Goal: Task Accomplishment & Management: Use online tool/utility

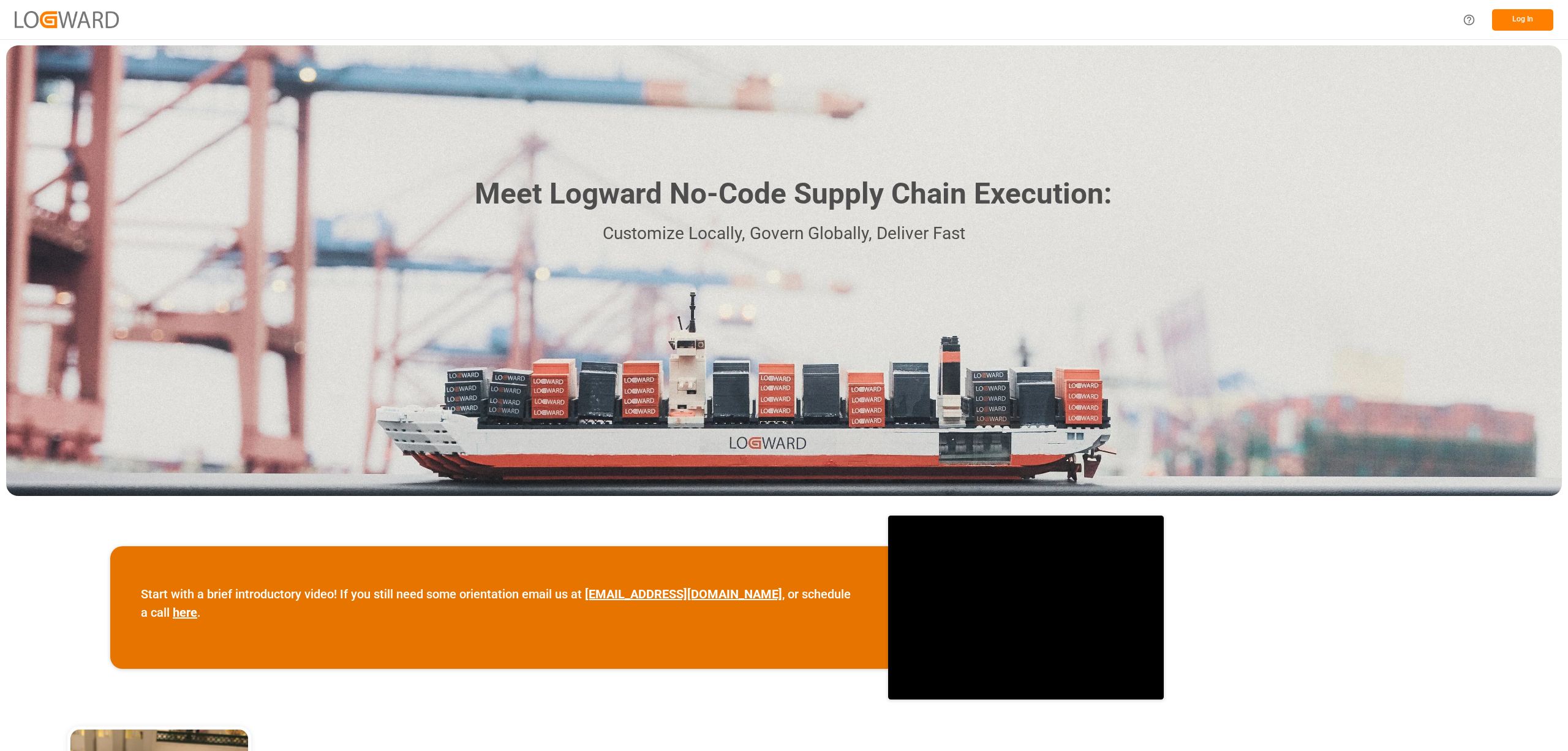
click at [1522, 21] on button "Log In" at bounding box center [1523, 20] width 62 height 21
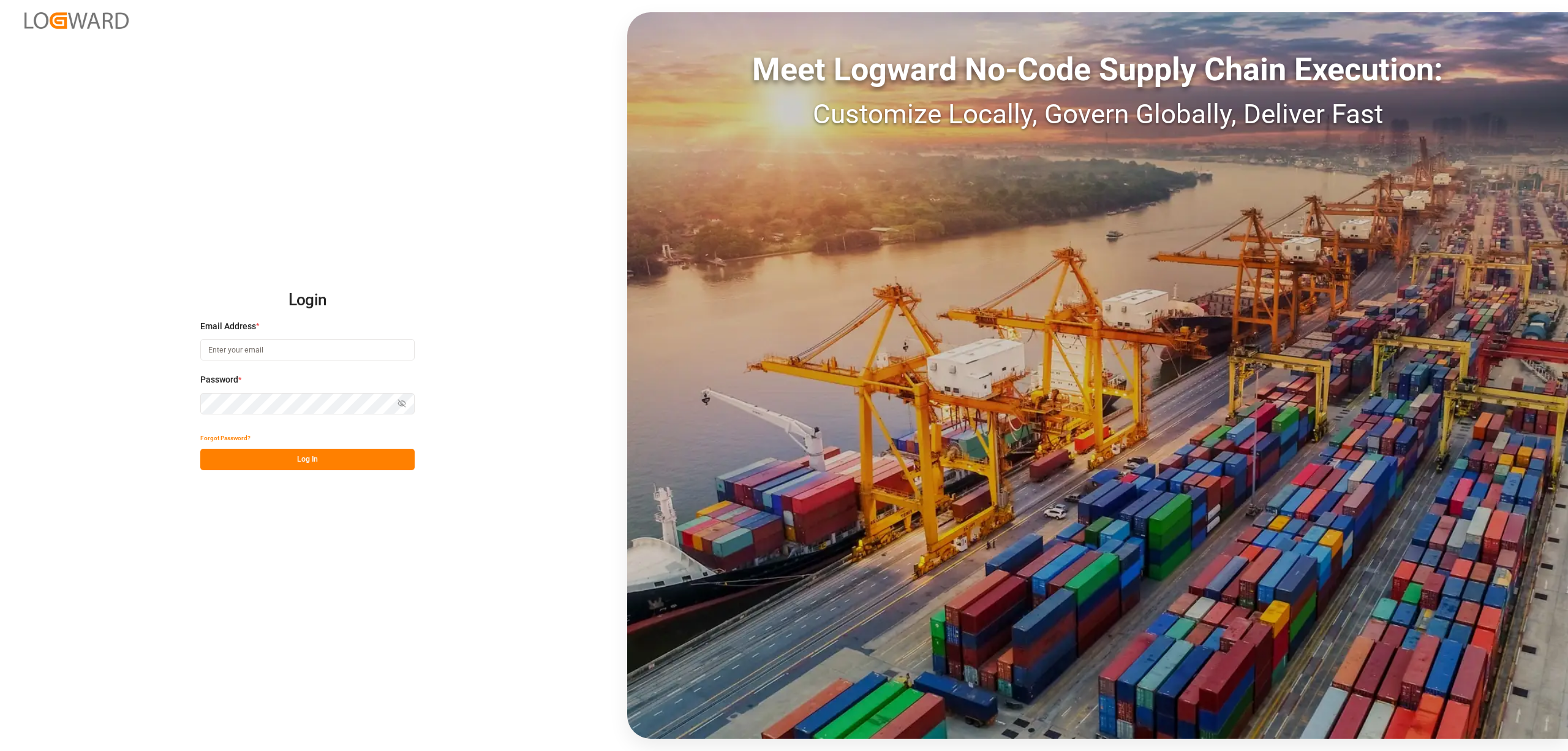
type input "[EMAIL_ADDRESS][PERSON_NAME][DOMAIN_NAME]"
click at [332, 469] on button "Log In" at bounding box center [308, 459] width 215 height 21
click at [224, 750] on html "Login Email Address * [EMAIL_ADDRESS][PERSON_NAME][DOMAIN_NAME] Password * Show…" at bounding box center [784, 376] width 1568 height 751
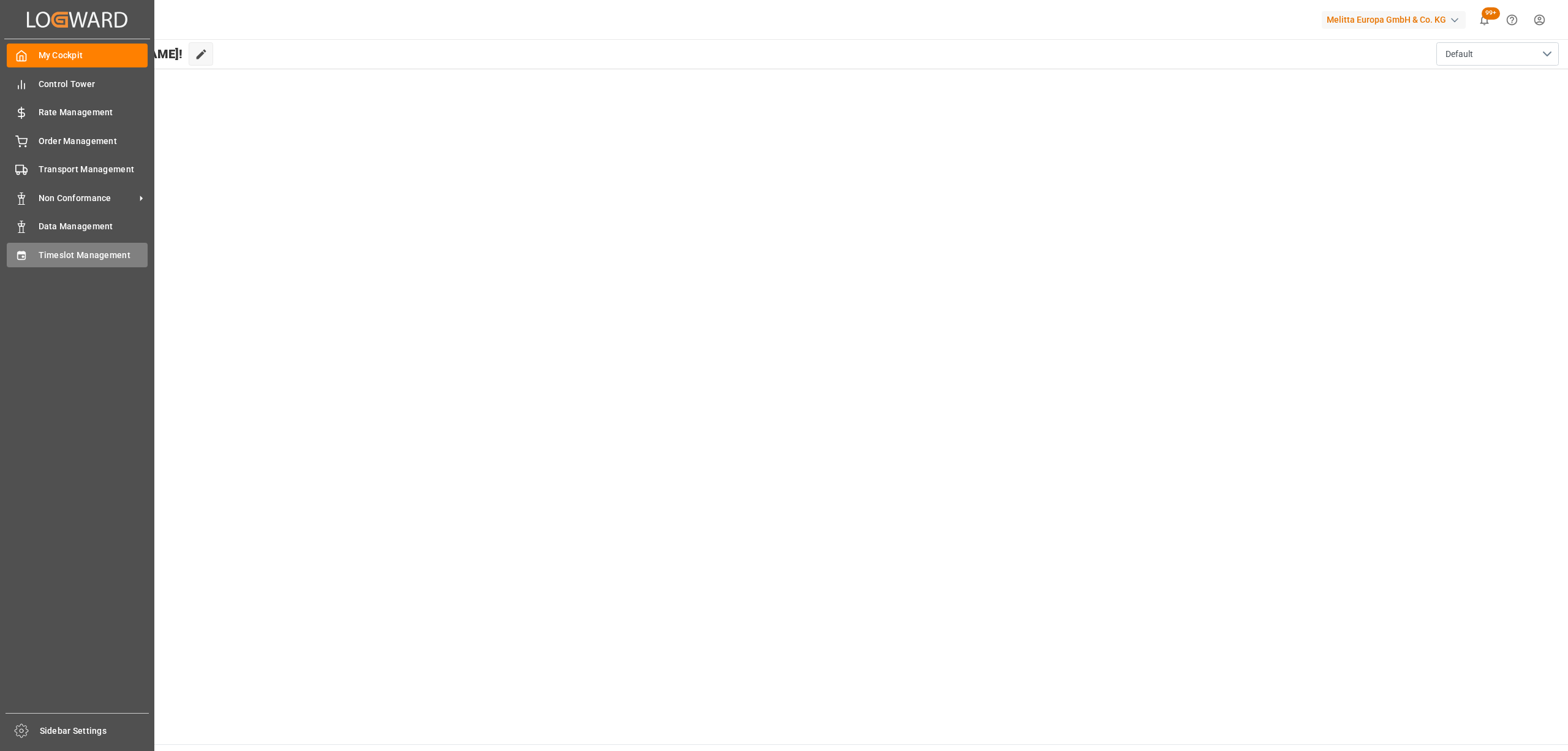
click at [20, 250] on icon at bounding box center [21, 254] width 8 height 8
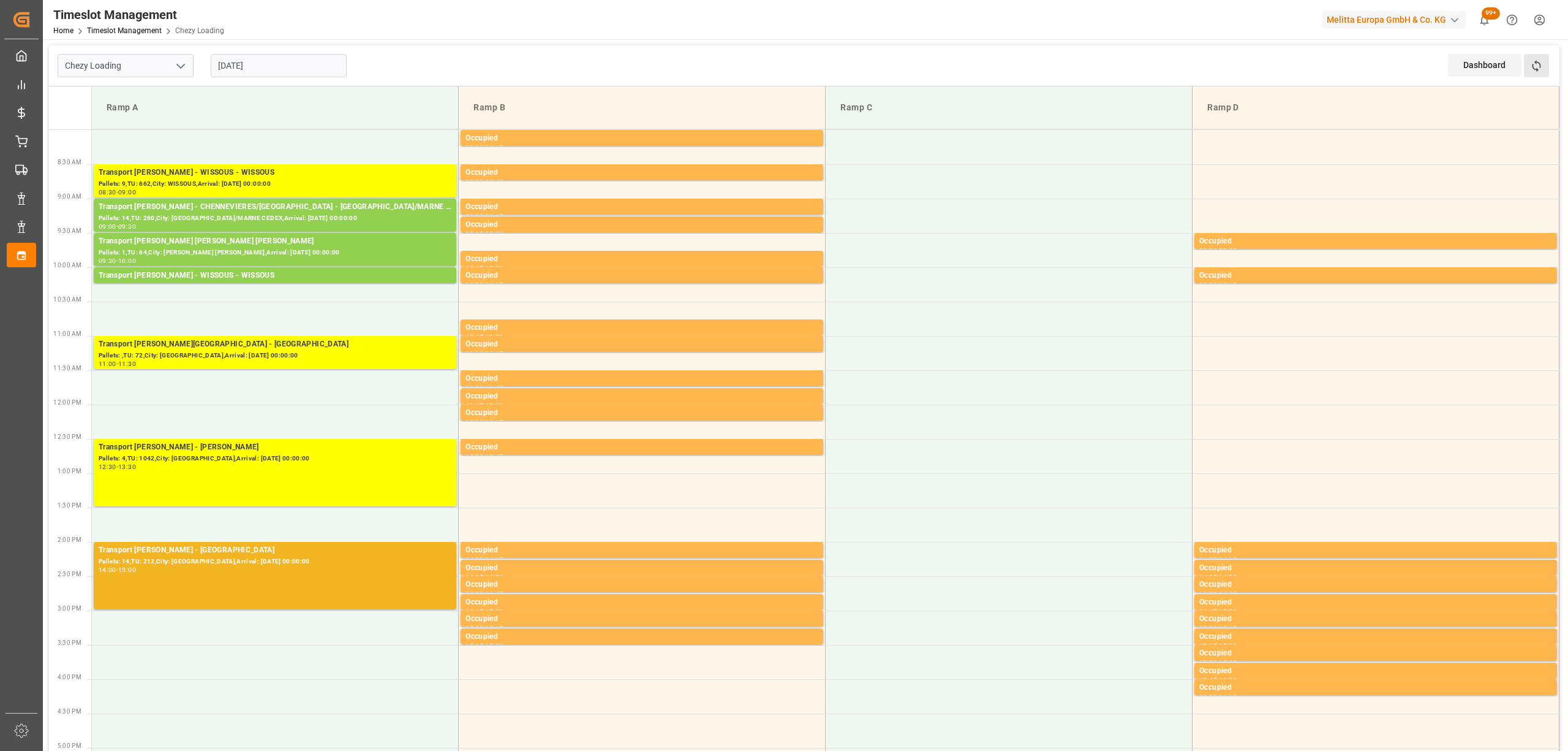
click at [1543, 64] on button "Refresh Time Slots" at bounding box center [1536, 65] width 25 height 23
click at [1545, 74] on button "Refresh Time Slots" at bounding box center [1536, 65] width 25 height 23
click at [179, 353] on div "Pallets: ,TU: 72,City: [GEOGRAPHIC_DATA],Arrival: [DATE] 00:00:00" at bounding box center [275, 355] width 353 height 10
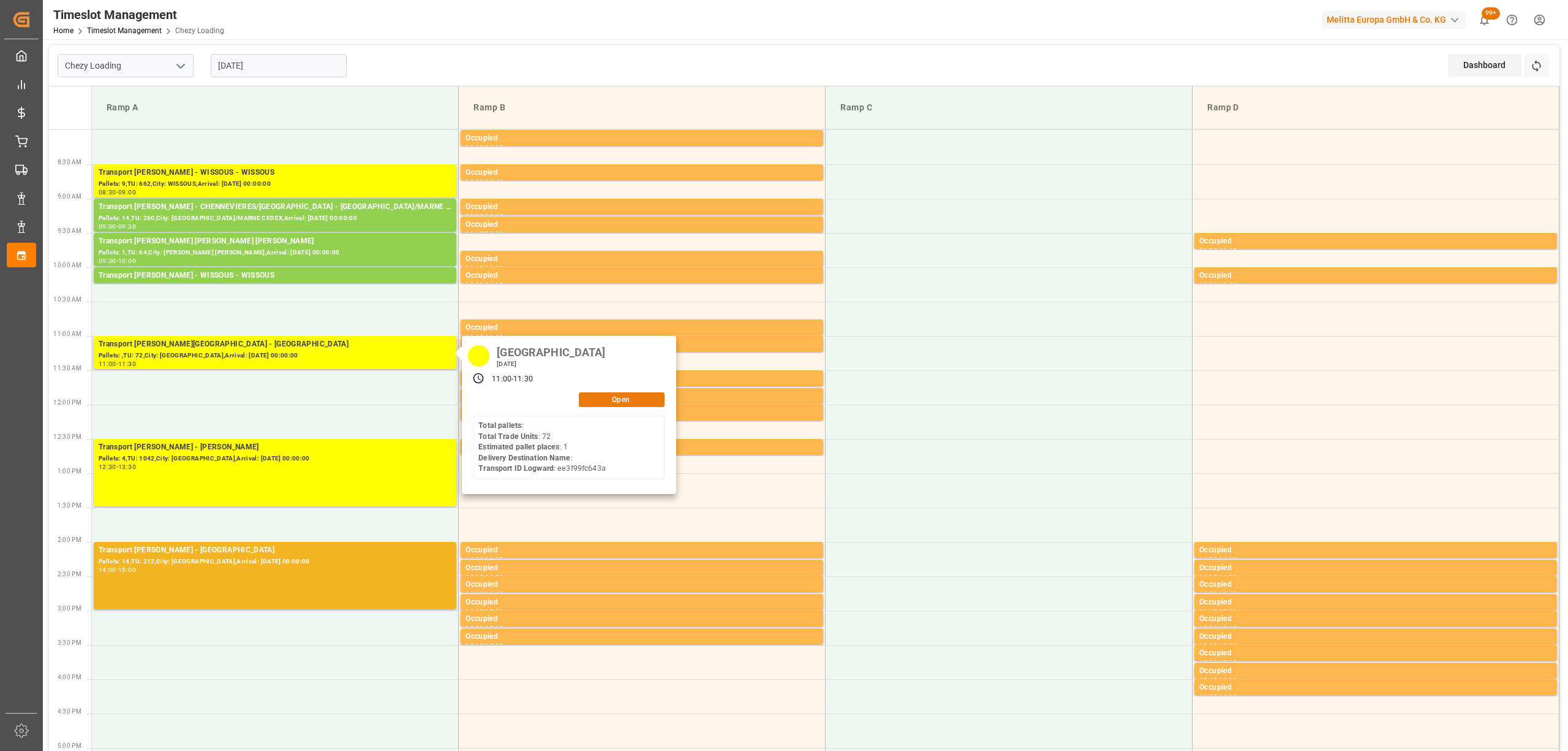
click at [596, 400] on button "Open" at bounding box center [622, 400] width 86 height 15
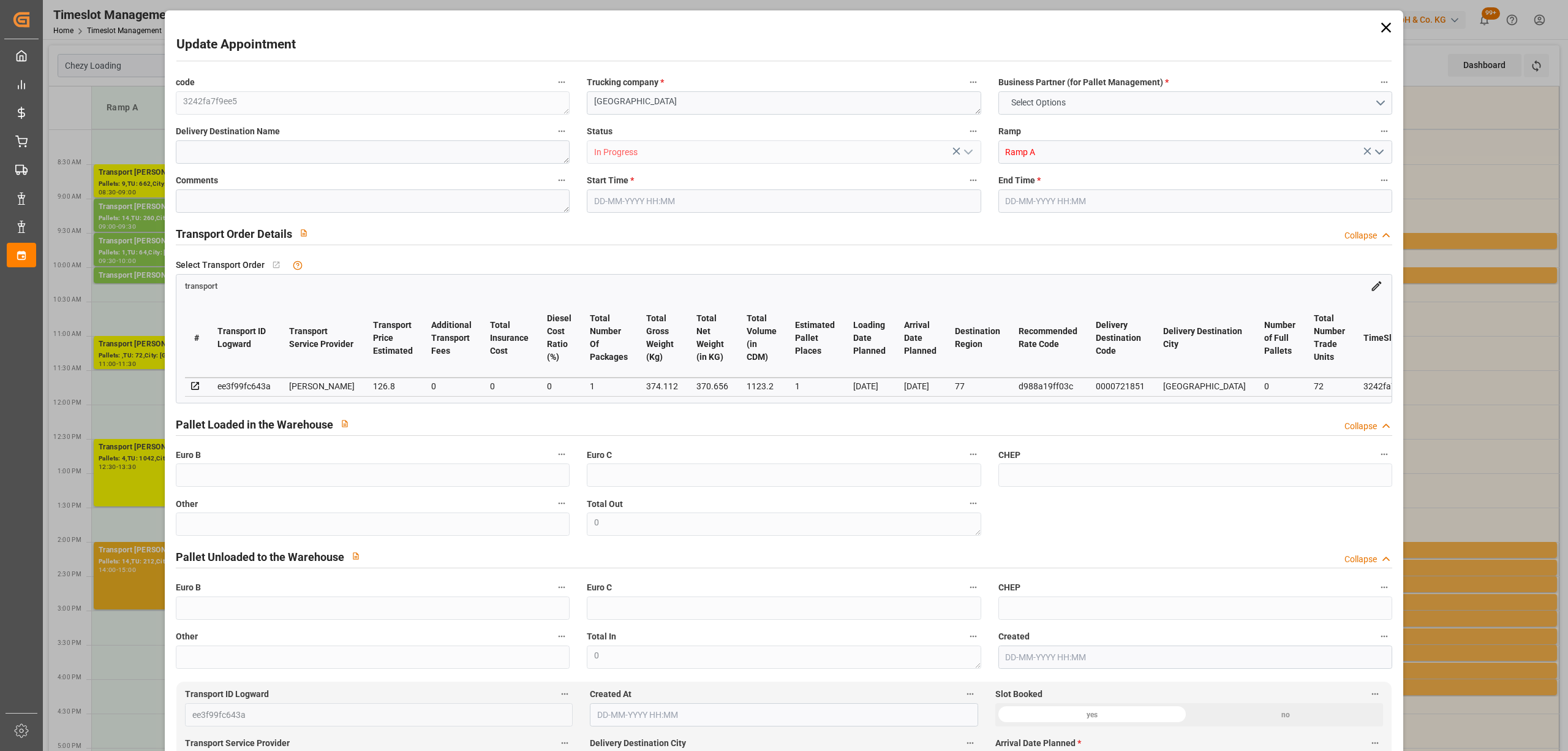
type input "1"
type input "126.8"
type input "0"
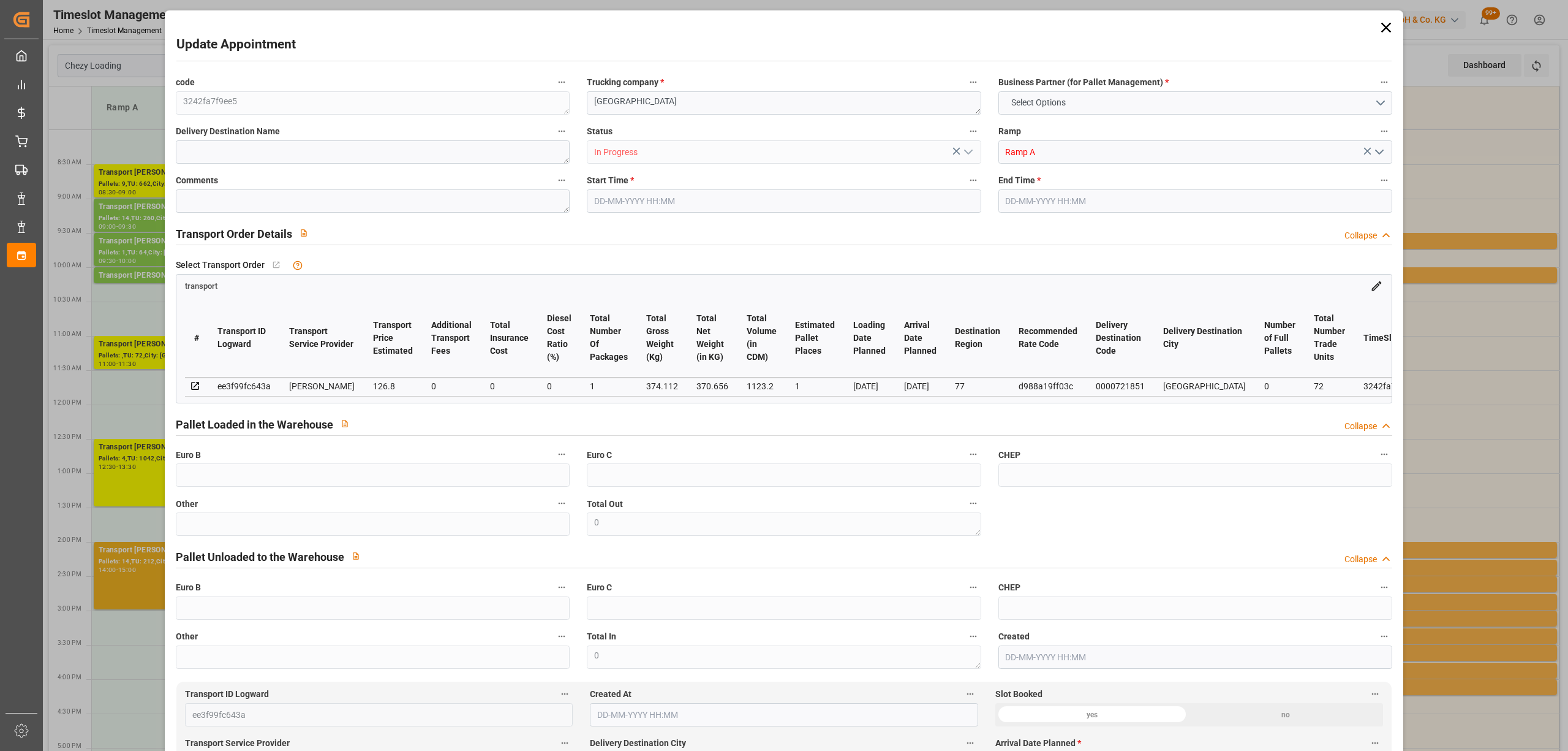
type input "122.5142"
type input "-4.2858"
type input "1"
type input "370.656"
type input "397.112"
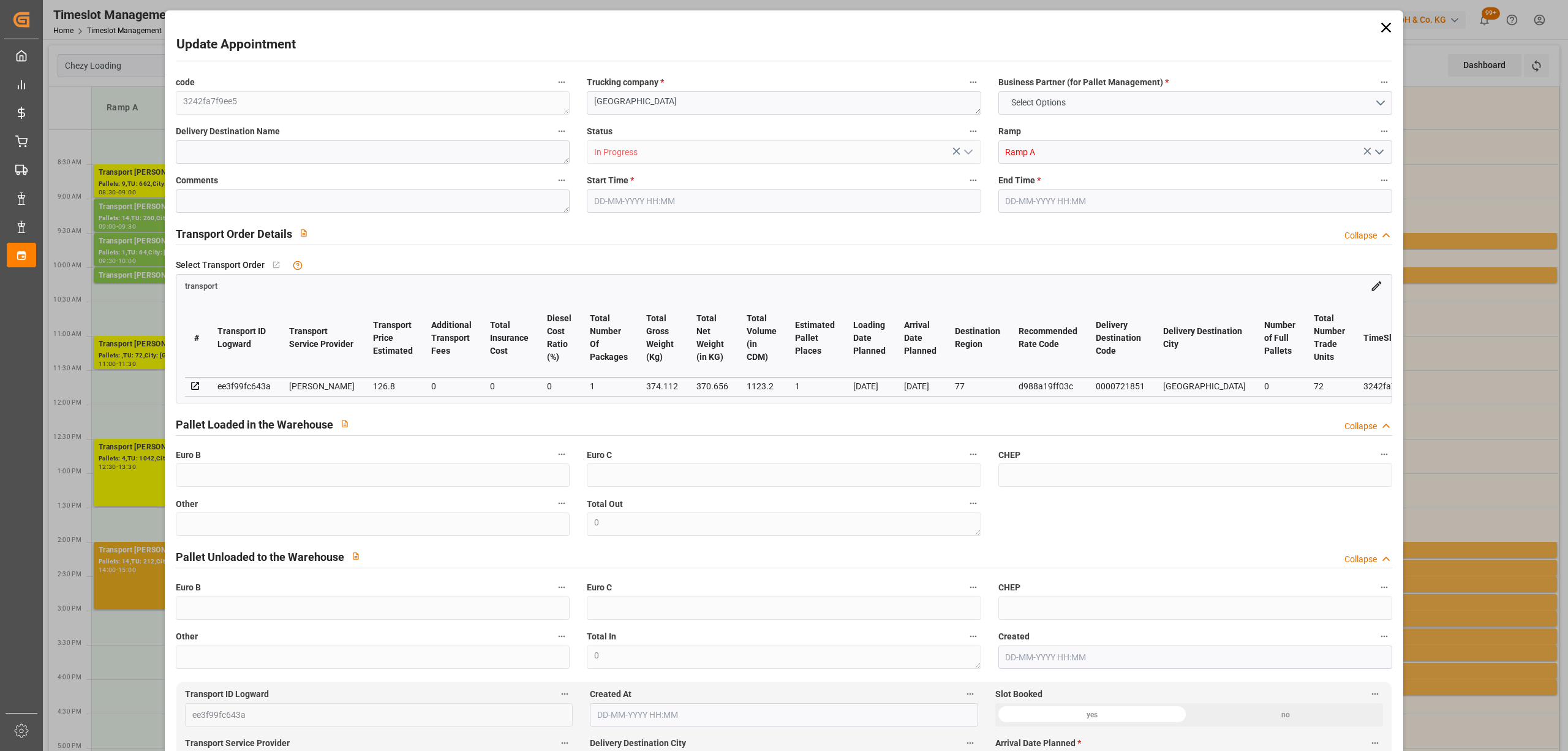
type input "1123.2"
type input "77"
type input "0"
type input "72"
type input "1"
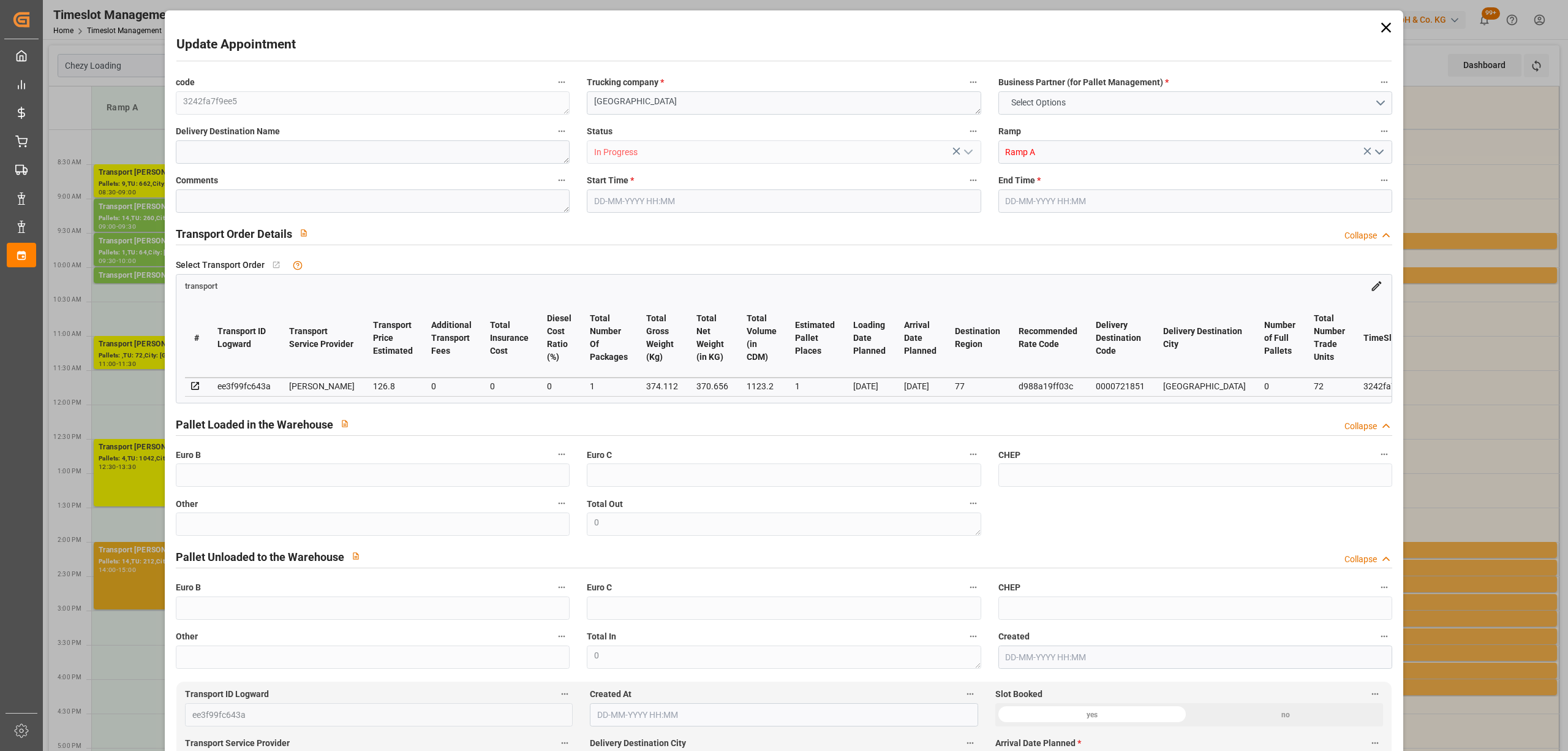
type input "101"
type input "374.112"
type input "0"
type input "4710.8598"
type input "0"
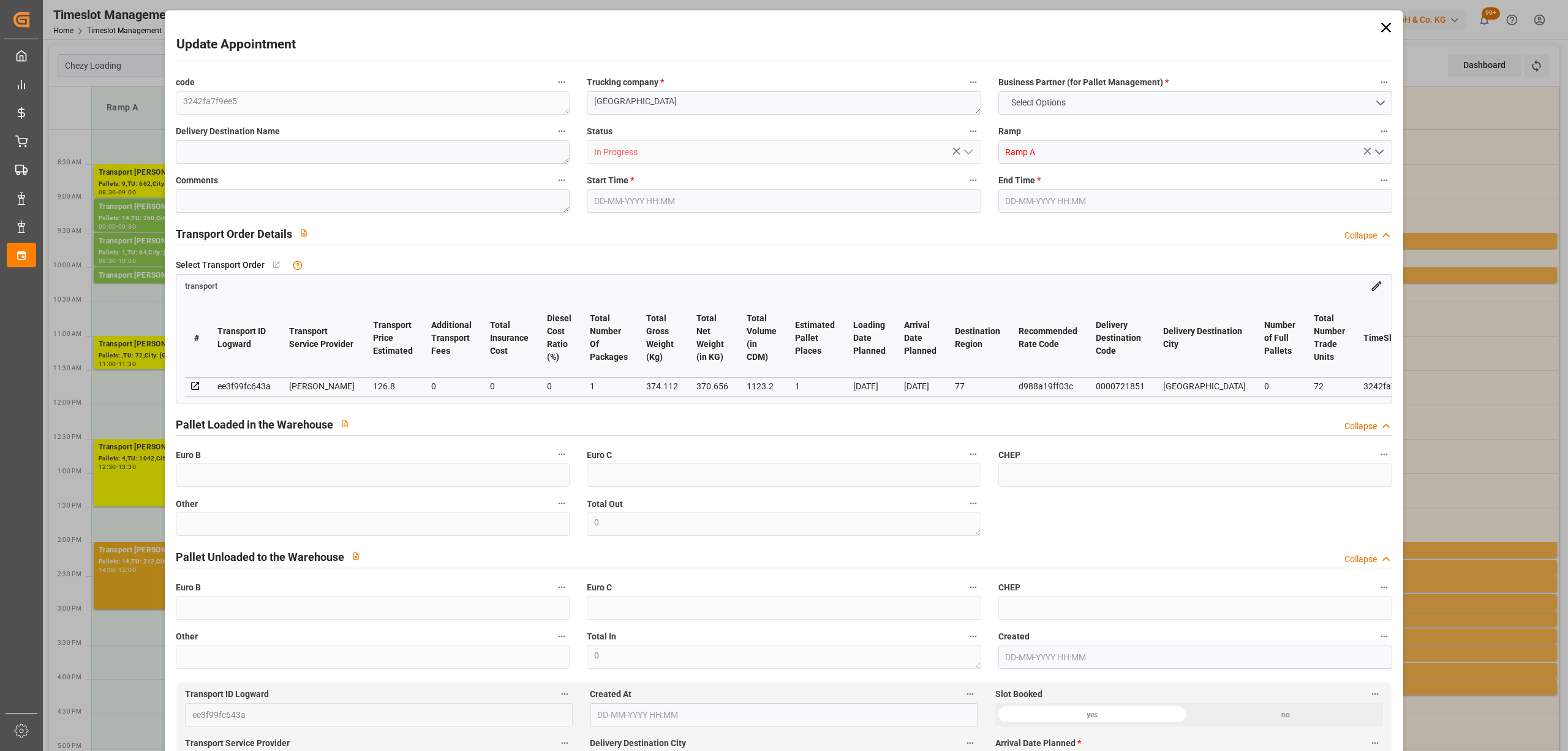
type input "0"
type input "21"
type input "35"
type input "[DATE] 11:00"
type input "[DATE] 11:30"
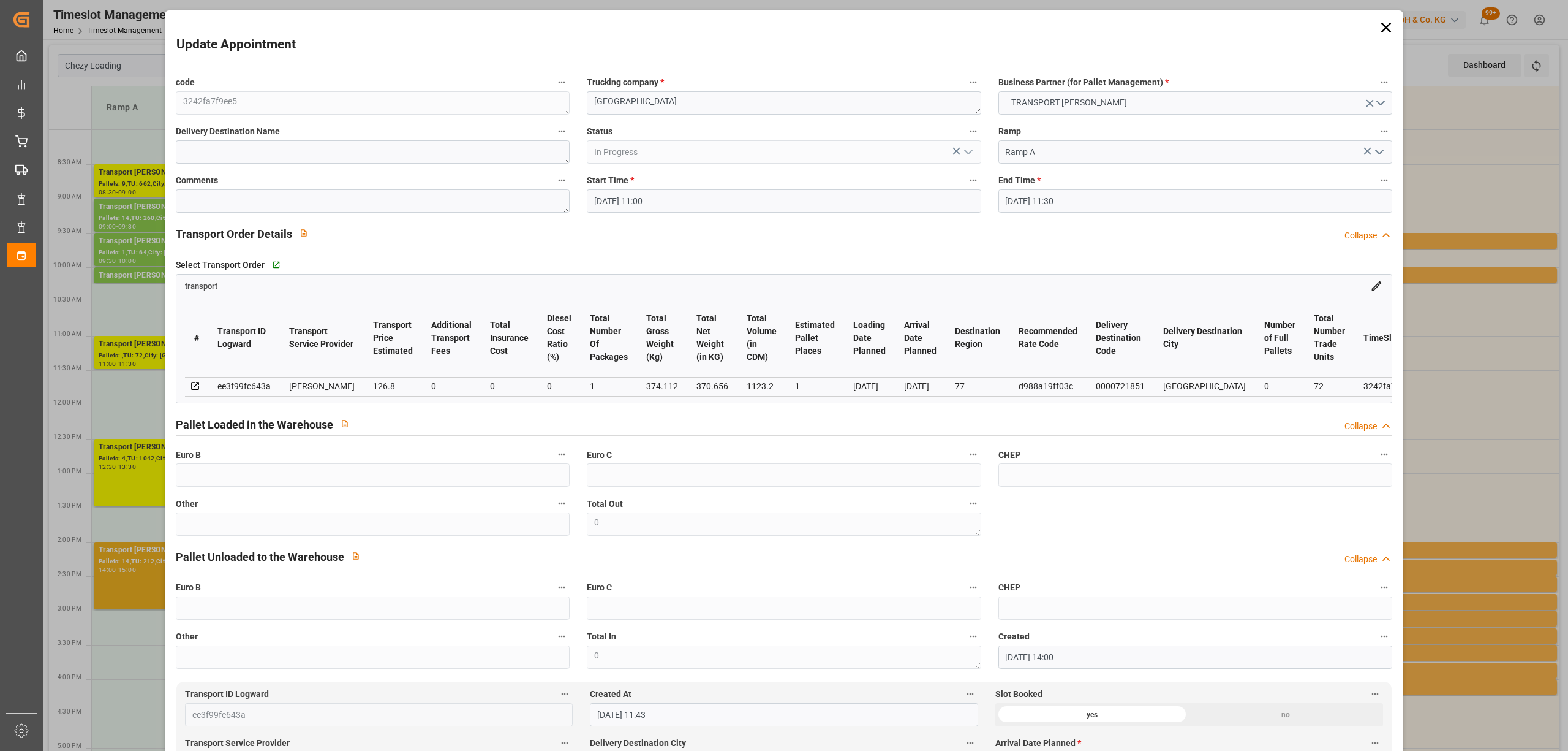
type input "[DATE] 14:00"
type input "[DATE] 11:43"
type input "[DATE]"
click at [1383, 25] on icon at bounding box center [1386, 27] width 17 height 17
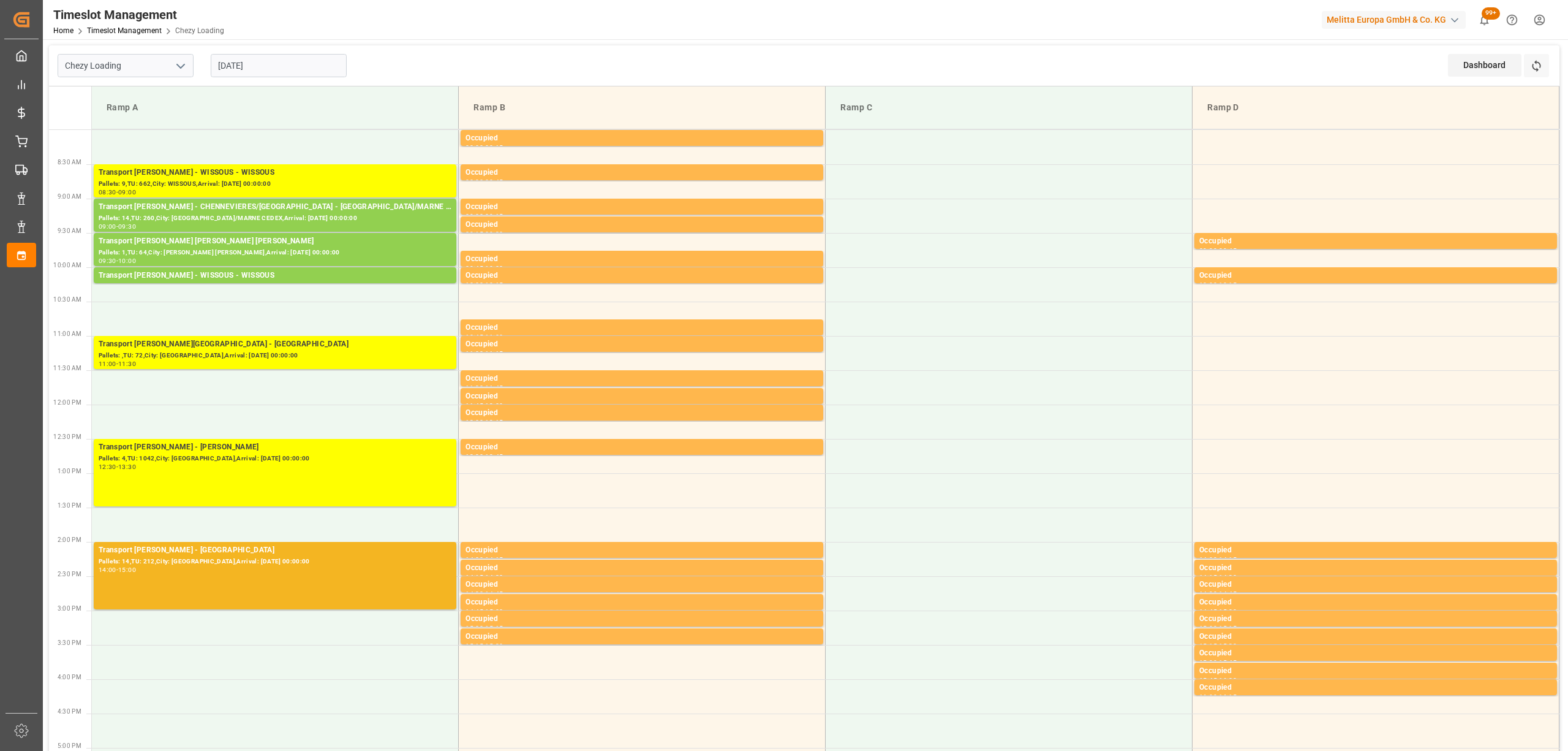
drag, startPoint x: 517, startPoint y: 72, endPoint x: 440, endPoint y: 79, distance: 77.3
click at [517, 72] on div "Chezy Loading [DATE] Dashboard View Dashboard Refresh Time Slots" at bounding box center [804, 66] width 1511 height 41
